Goal: Information Seeking & Learning: Learn about a topic

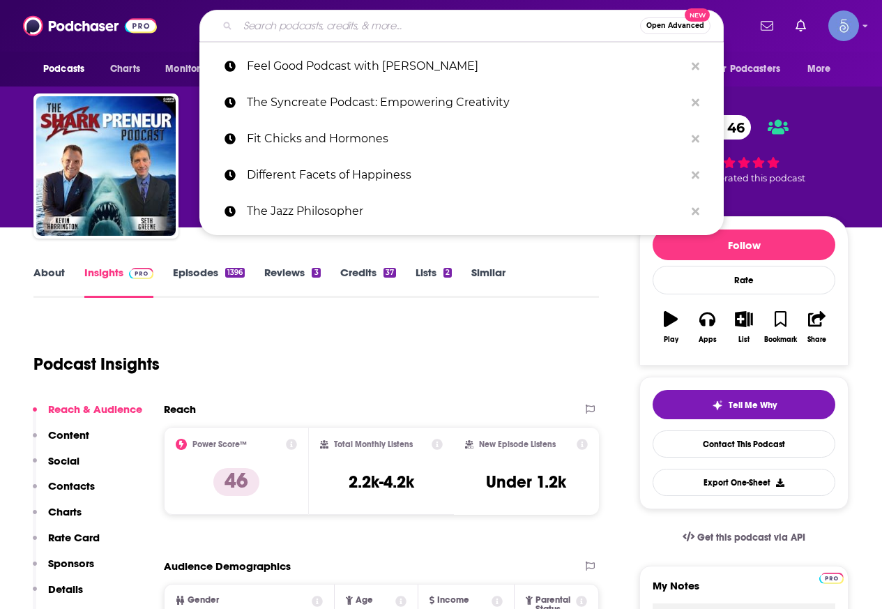
click at [339, 31] on input "Search podcasts, credits, & more..." at bounding box center [439, 26] width 402 height 22
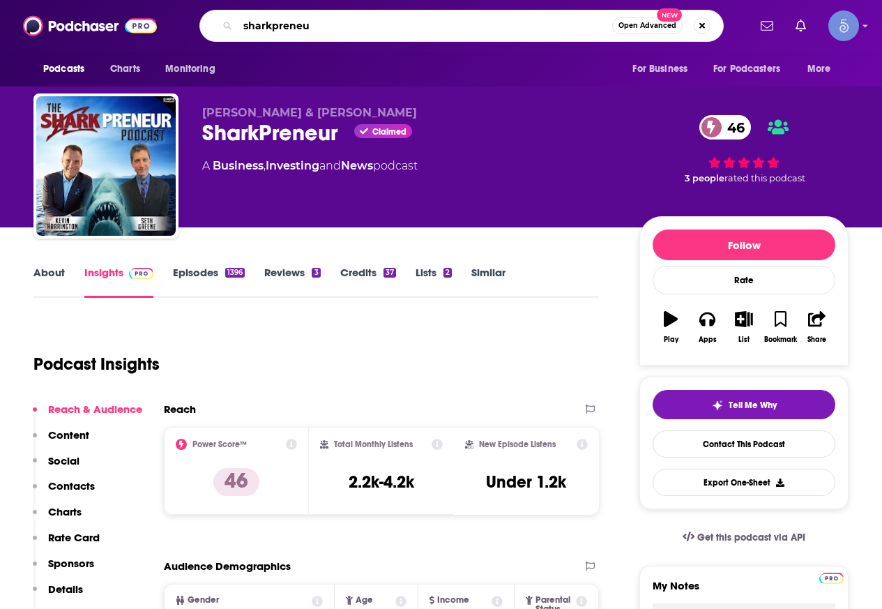
type input "sharkpreneur"
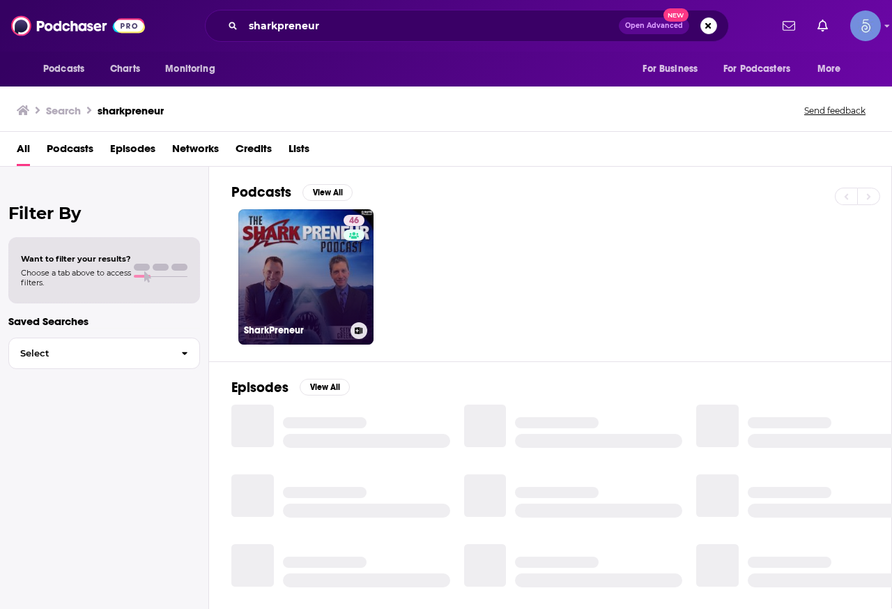
click at [327, 270] on link "46 SharkPreneur" at bounding box center [305, 276] width 135 height 135
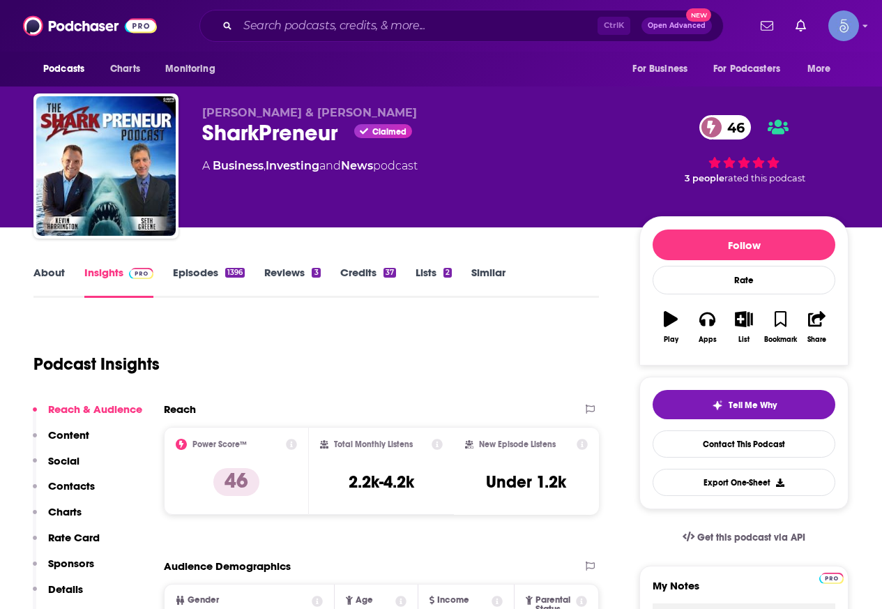
click at [36, 277] on link "About" at bounding box center [48, 282] width 31 height 32
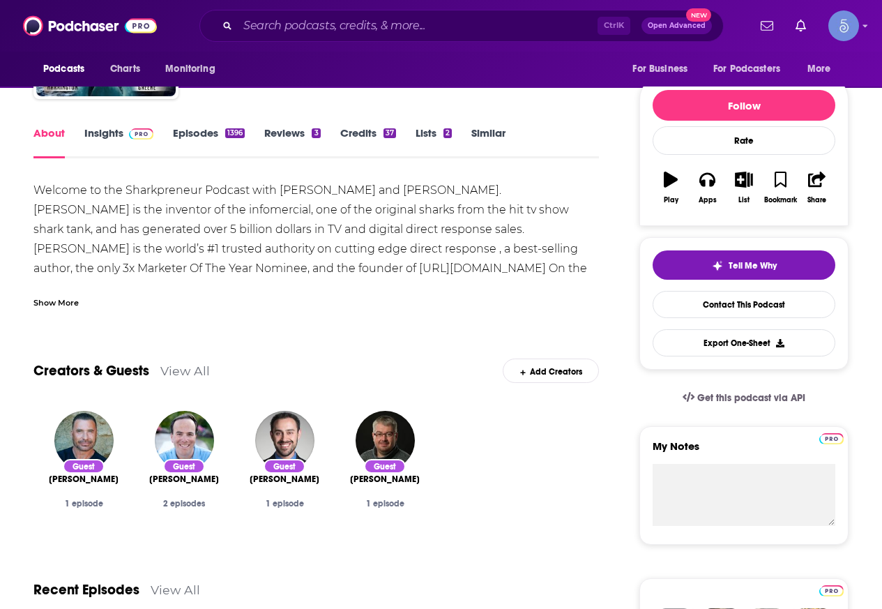
scroll to position [70, 0]
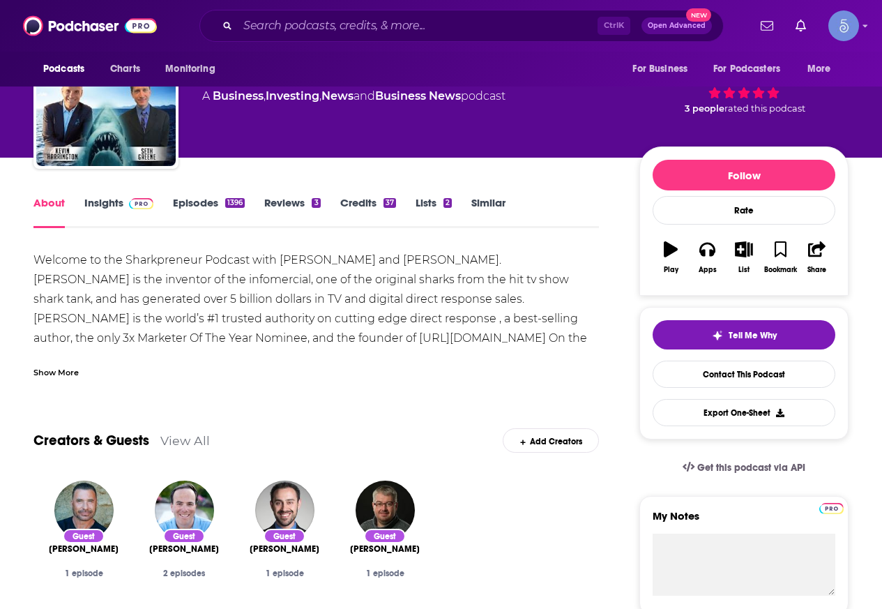
click at [115, 206] on link "Insights" at bounding box center [118, 212] width 69 height 32
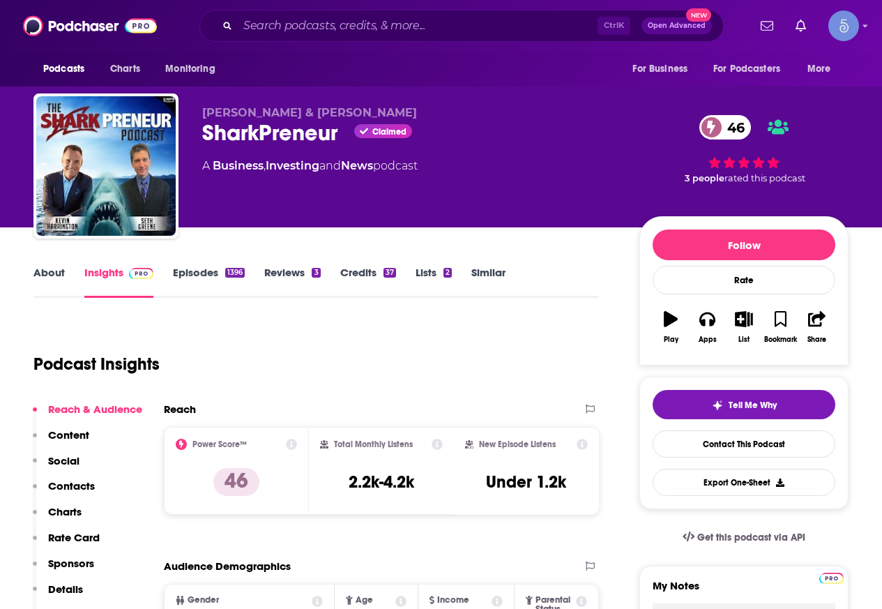
drag, startPoint x: 202, startPoint y: 115, endPoint x: 399, endPoint y: 115, distance: 196.6
click at [399, 115] on p "[PERSON_NAME] & [PERSON_NAME]" at bounding box center [409, 112] width 415 height 13
copy span "[PERSON_NAME] & [PERSON_NAME]"
click at [305, 24] on input "Search podcasts, credits, & more..." at bounding box center [418, 26] width 360 height 22
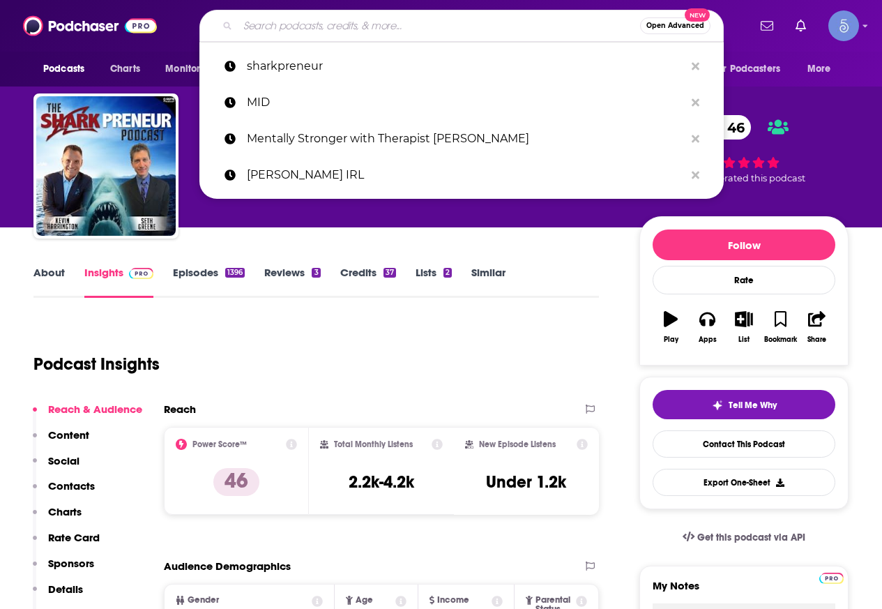
click at [305, 24] on input "Search podcasts, credits, & more..." at bounding box center [439, 26] width 402 height 22
click at [306, 24] on input "Search podcasts, credits, & more..." at bounding box center [439, 26] width 402 height 22
paste input "4biddenknowledge Podcast"
type input "4biddenknowledge Podcast"
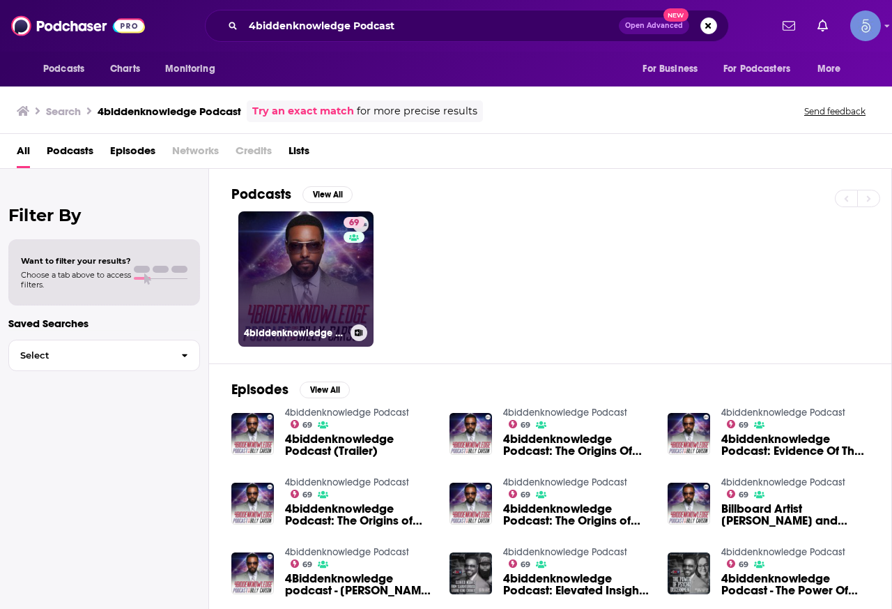
click at [290, 300] on link "69 4biddenknowledge Podcast" at bounding box center [305, 278] width 135 height 135
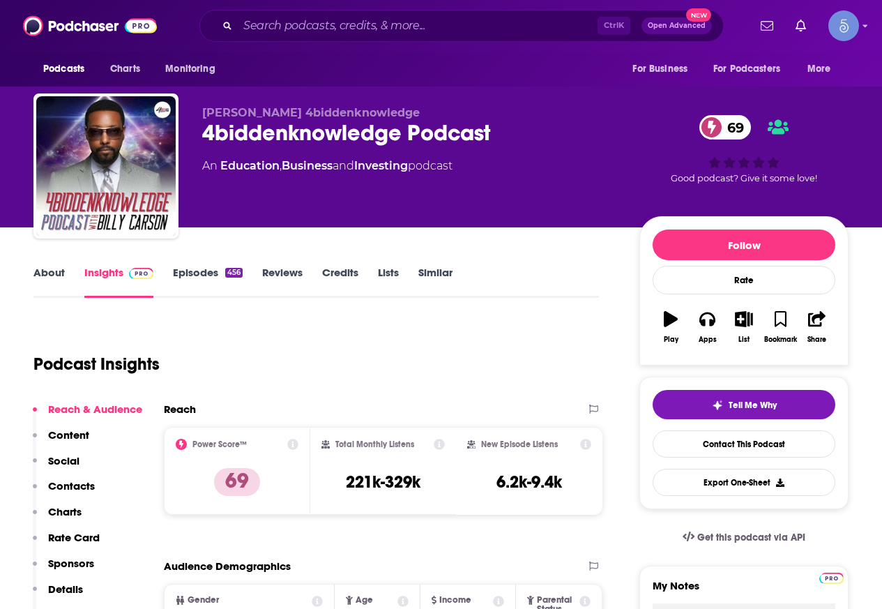
click at [38, 278] on link "About" at bounding box center [48, 282] width 31 height 32
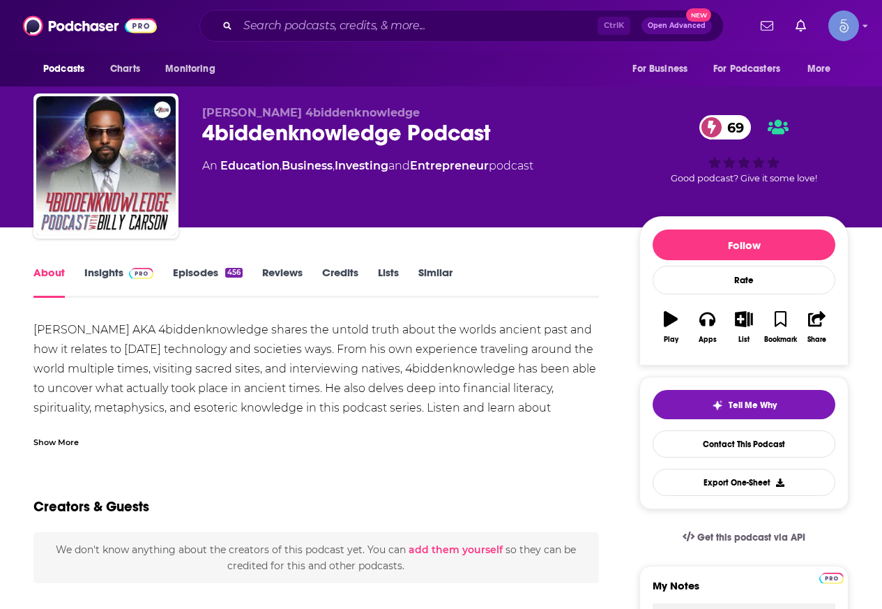
click at [61, 443] on div "Show More" at bounding box center [55, 440] width 45 height 13
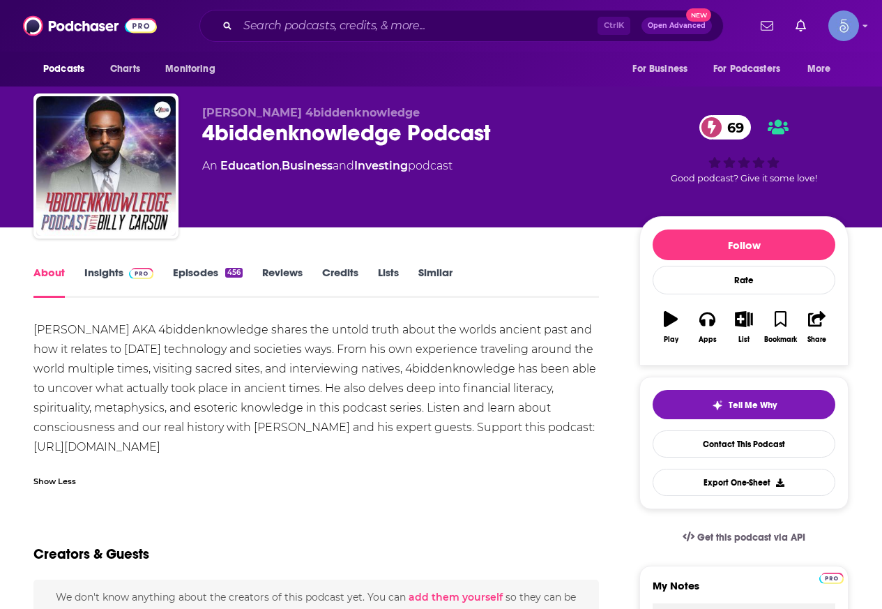
click at [122, 271] on link "Insights" at bounding box center [118, 282] width 69 height 32
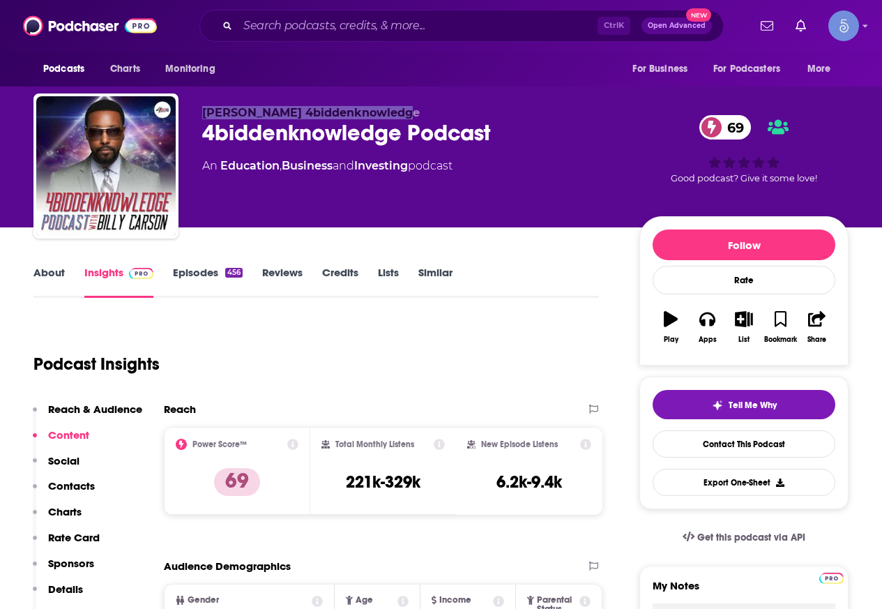
drag, startPoint x: 192, startPoint y: 114, endPoint x: 400, endPoint y: 114, distance: 208.4
click at [400, 114] on div "[PERSON_NAME] 4biddenknowledge 4biddenknowledge Podcast 69 An Education , Busin…" at bounding box center [440, 168] width 815 height 151
copy span "[PERSON_NAME] 4biddenknowledge"
